Goal: Browse casually

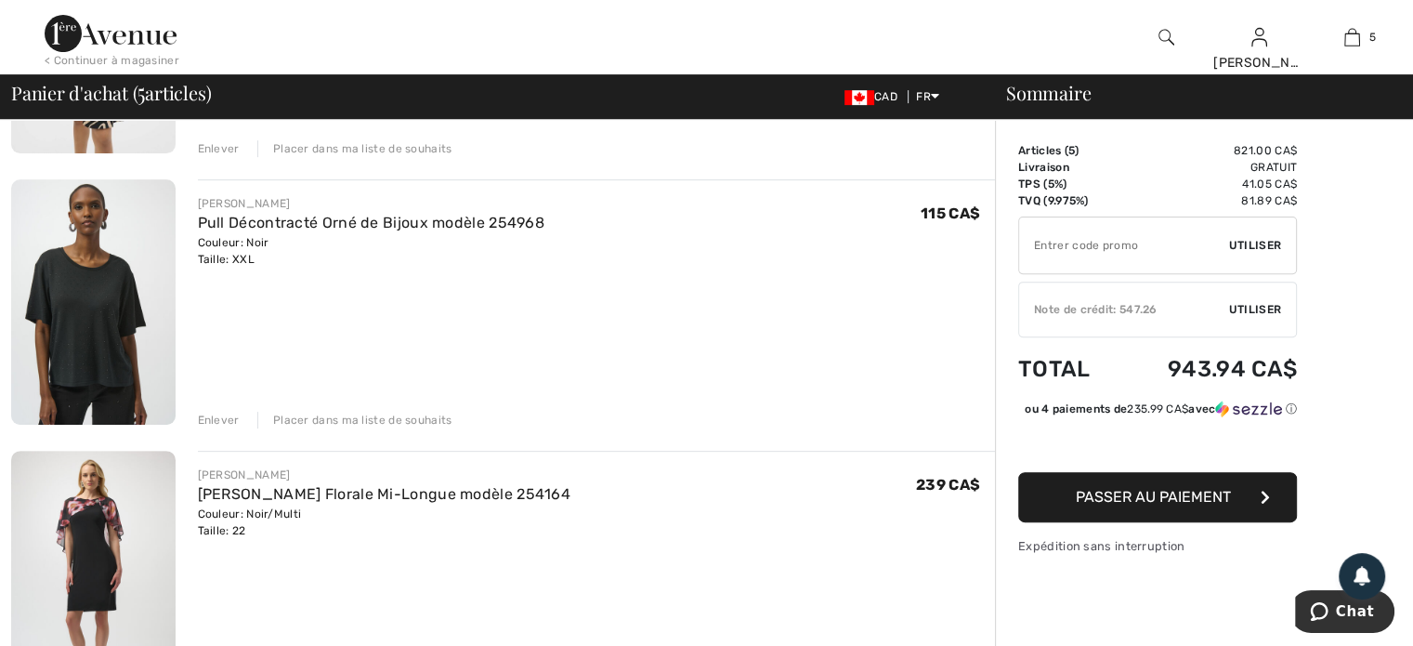
scroll to position [743, 0]
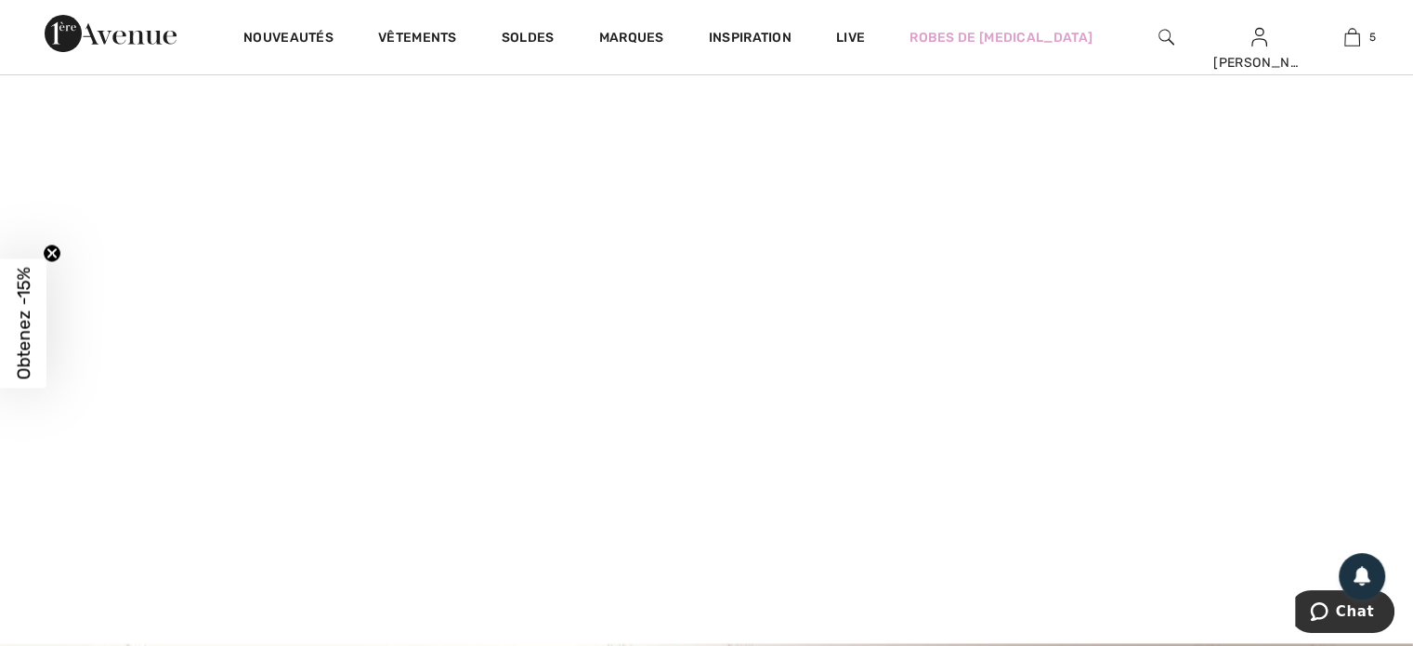
scroll to position [279, 0]
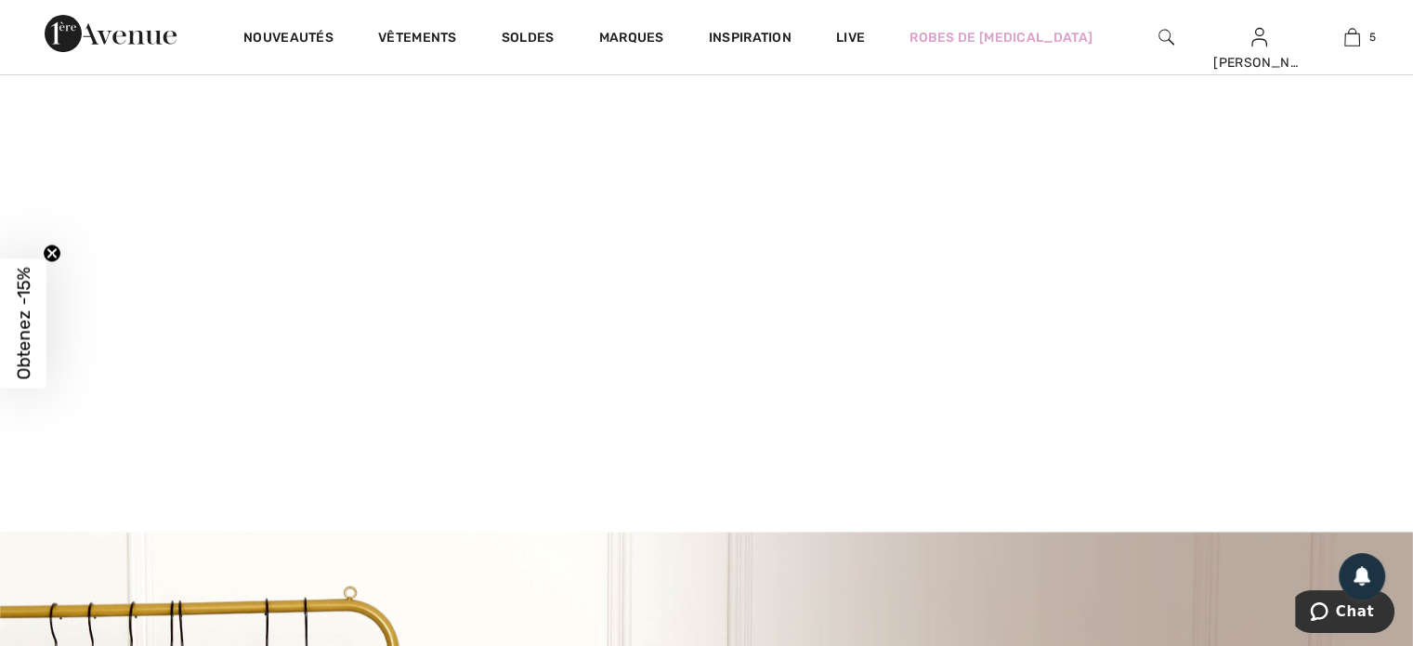
click at [286, 280] on video at bounding box center [706, 185] width 1413 height 707
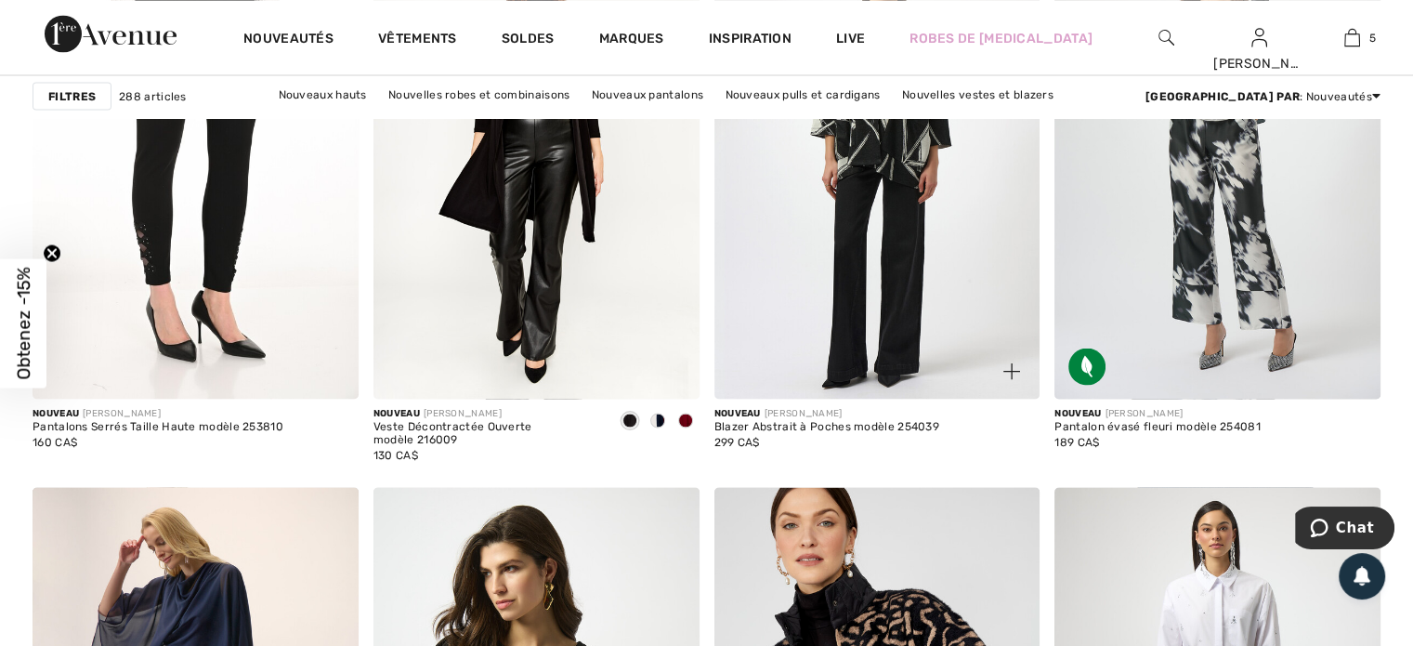
scroll to position [3530, 0]
